Goal: Entertainment & Leisure: Consume media (video, audio)

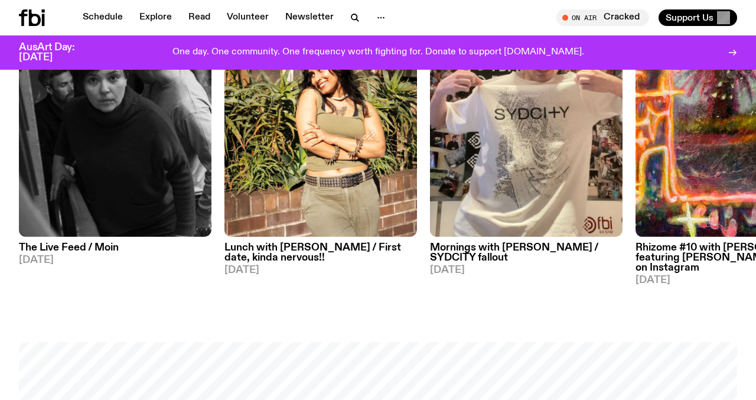
scroll to position [605, 0]
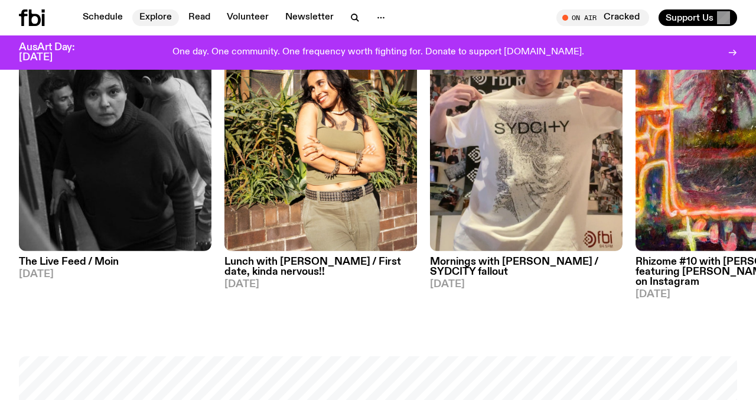
click at [141, 12] on link "Explore" at bounding box center [155, 17] width 47 height 17
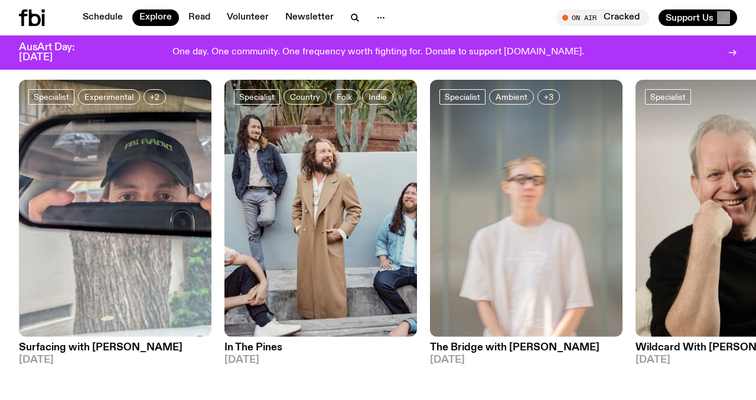
scroll to position [892, 0]
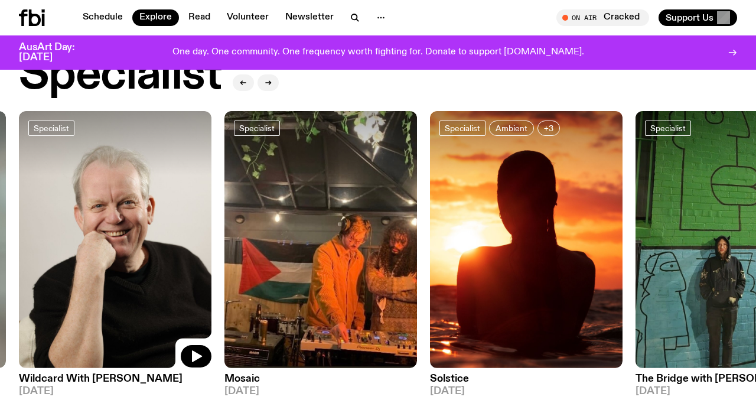
click at [180, 164] on div at bounding box center [115, 143] width 193 height 64
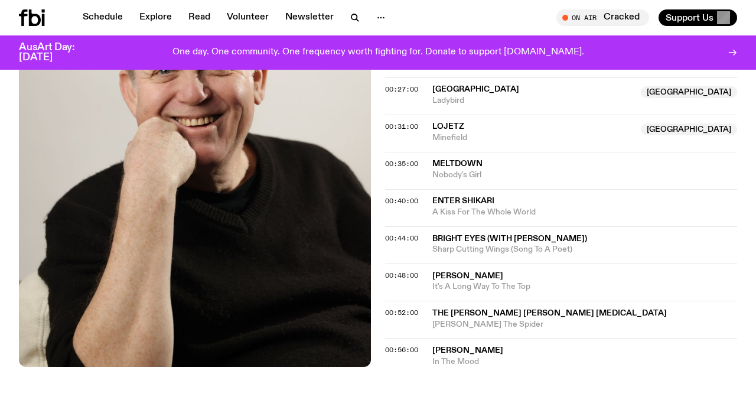
scroll to position [652, 0]
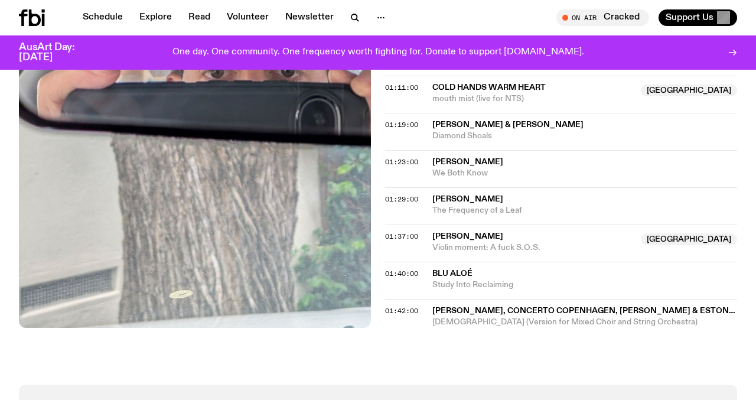
scroll to position [858, 0]
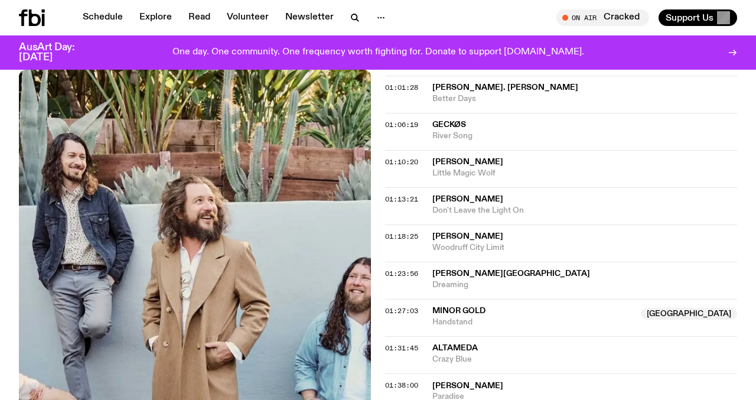
scroll to position [938, 0]
